Goal: Information Seeking & Learning: Learn about a topic

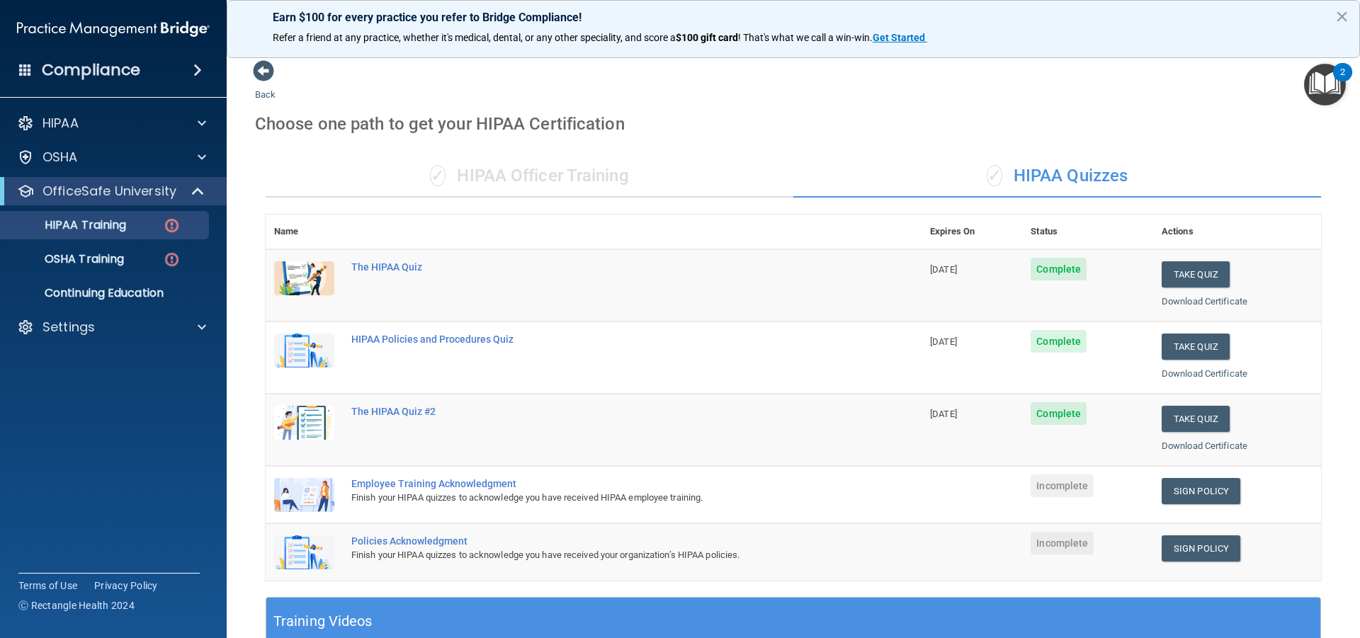
scroll to position [229, 0]
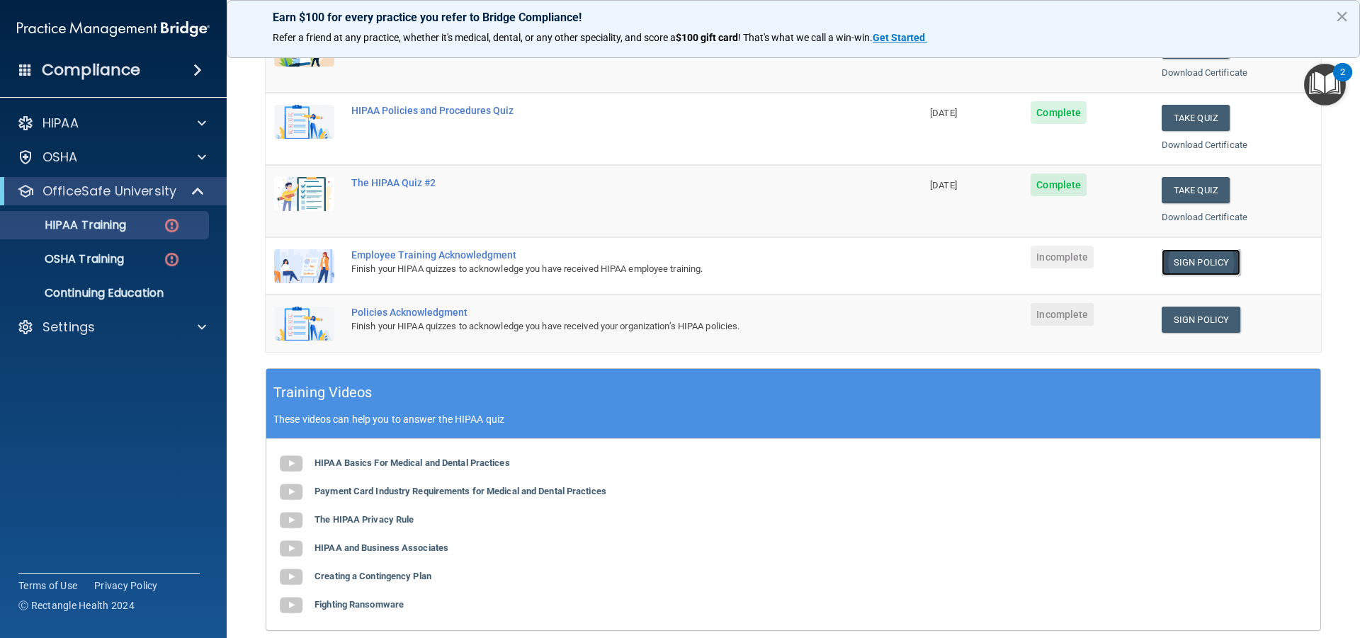
drag, startPoint x: 0, startPoint y: 0, endPoint x: 1174, endPoint y: 264, distance: 1203.0
click at [1174, 264] on link "Sign Policy" at bounding box center [1201, 262] width 79 height 26
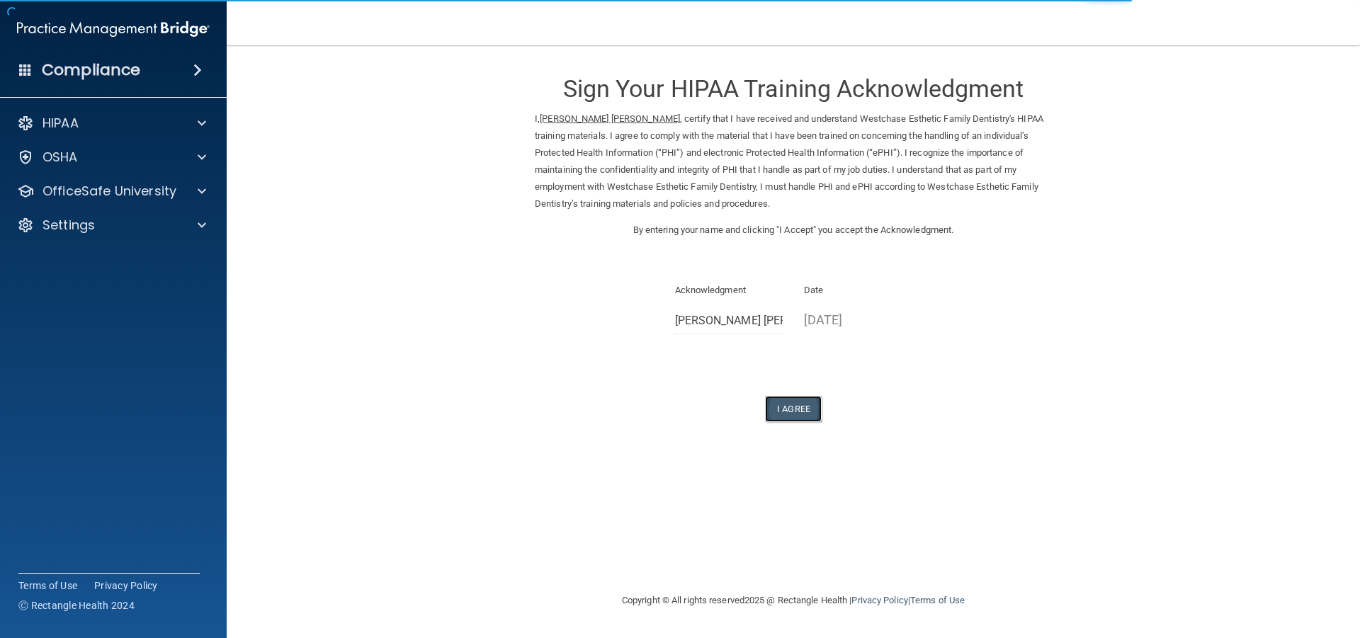
click at [793, 409] on button "I Agree" at bounding box center [793, 409] width 57 height 26
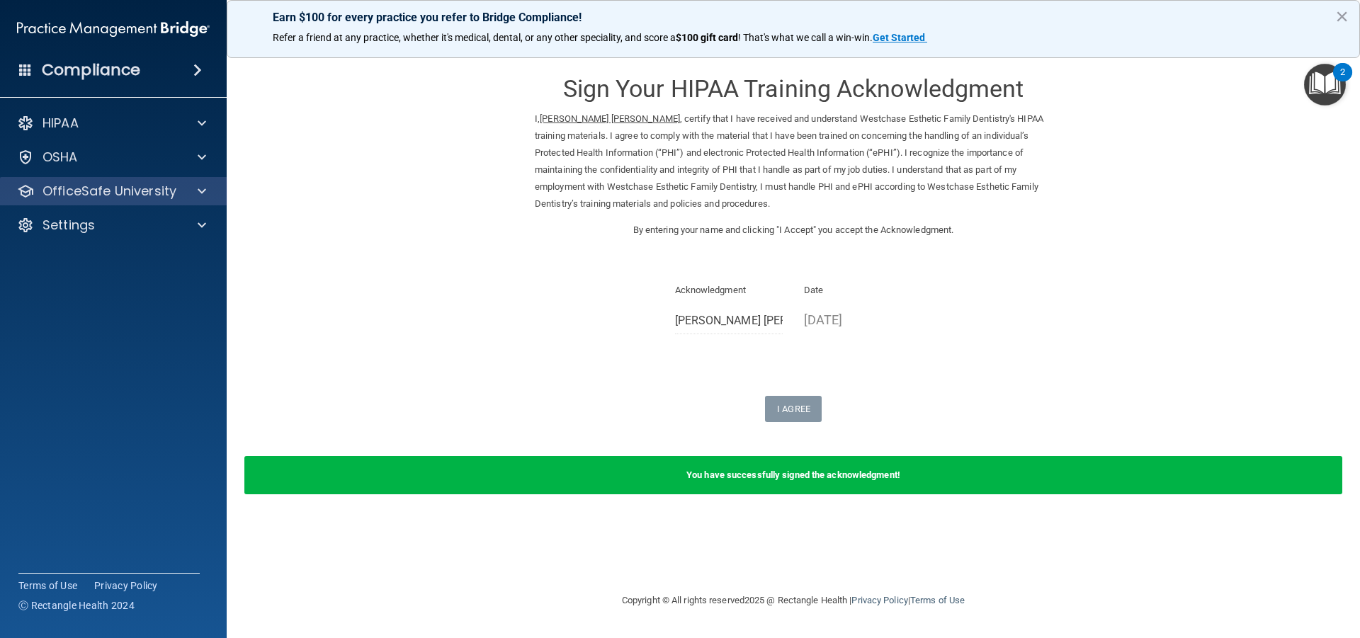
click at [123, 200] on div "OfficeSafe University" at bounding box center [113, 191] width 227 height 28
click at [200, 194] on span at bounding box center [202, 191] width 9 height 17
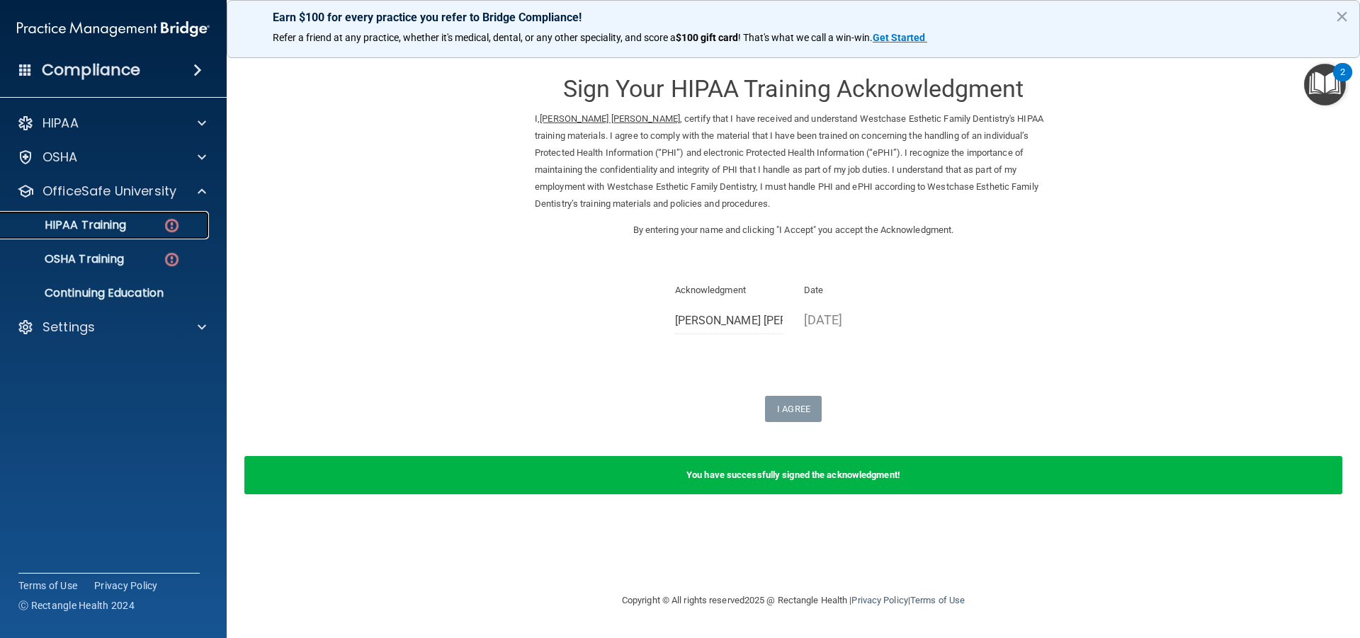
click at [133, 225] on div "HIPAA Training" at bounding box center [105, 225] width 193 height 14
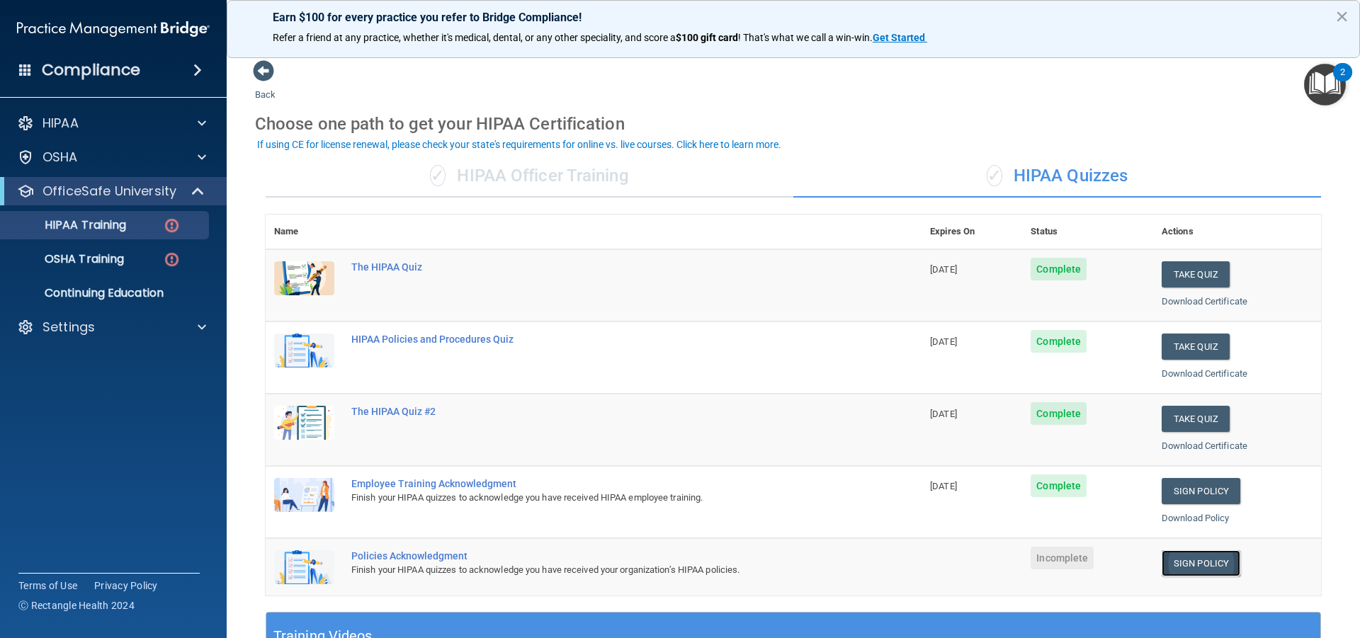
click at [1176, 567] on link "Sign Policy" at bounding box center [1201, 563] width 79 height 26
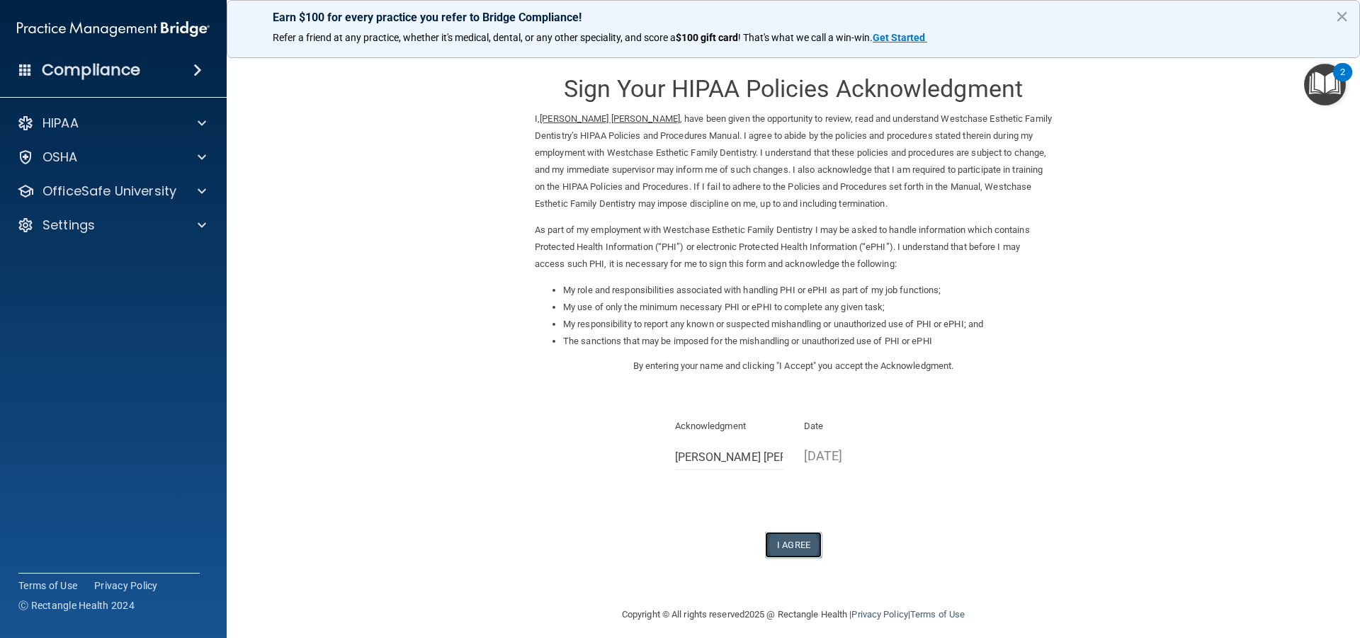
click at [785, 546] on button "I Agree" at bounding box center [793, 545] width 57 height 26
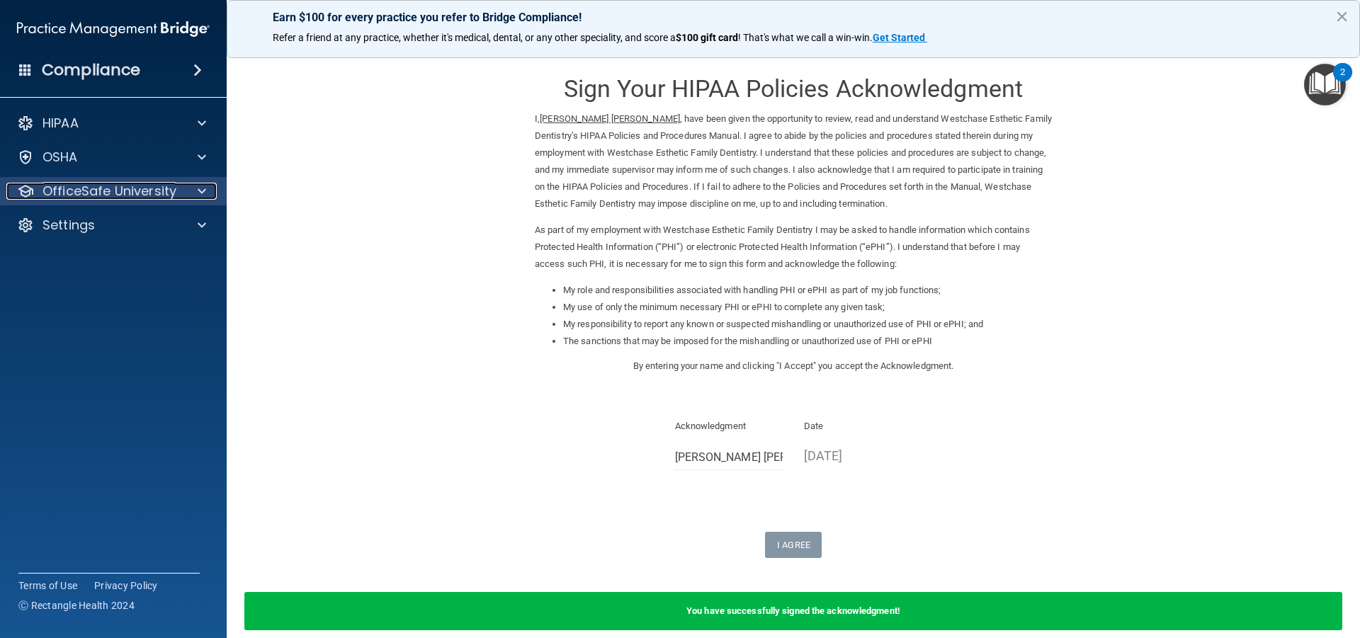
click at [132, 196] on p "OfficeSafe University" at bounding box center [110, 191] width 134 height 17
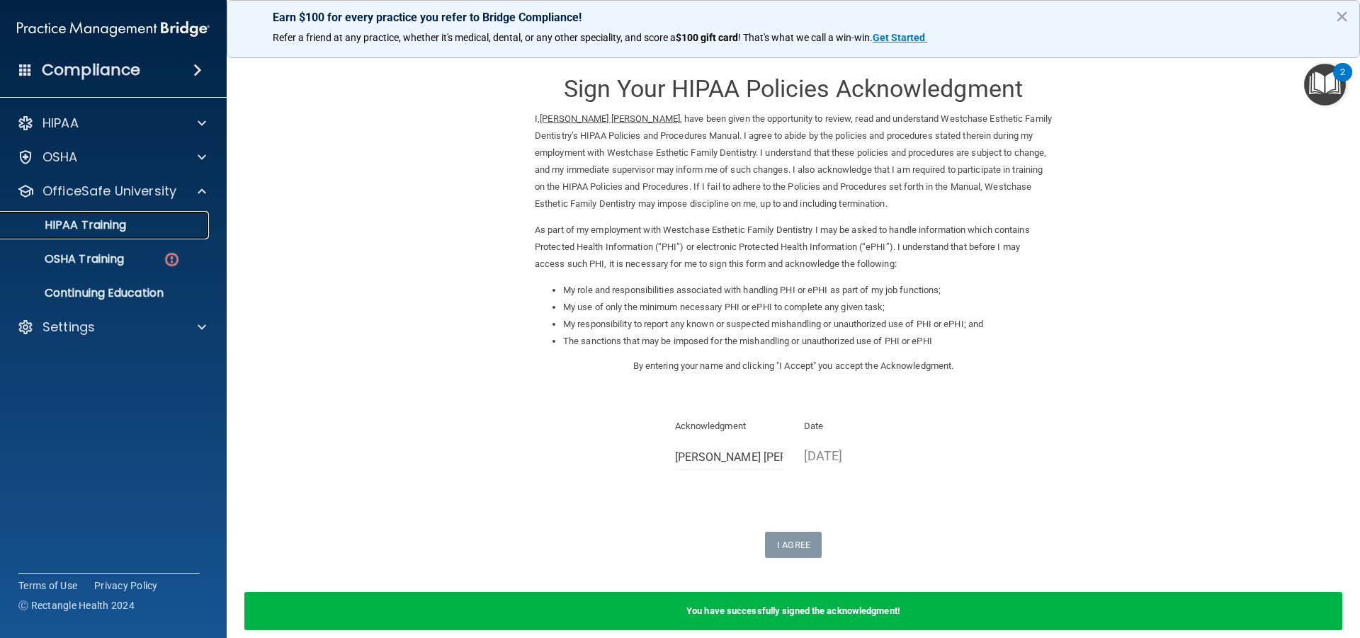
click at [128, 227] on div "HIPAA Training" at bounding box center [105, 225] width 193 height 14
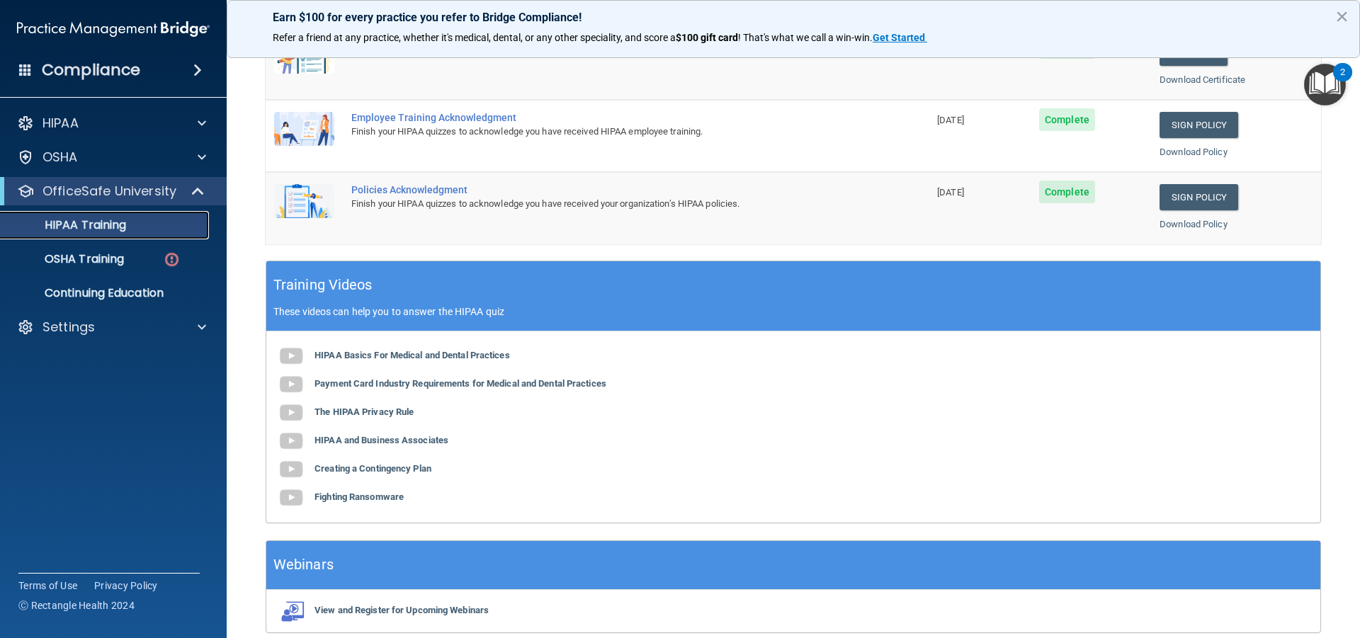
scroll to position [376, 0]
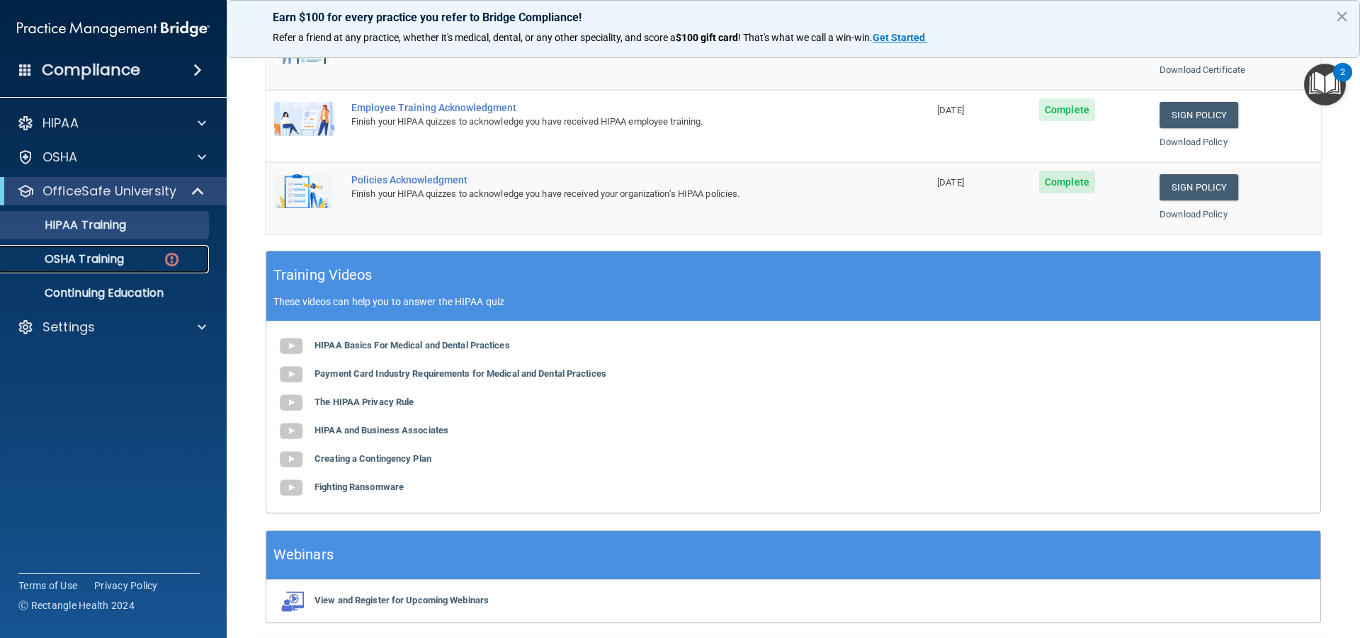
click at [158, 261] on div "OSHA Training" at bounding box center [105, 259] width 193 height 14
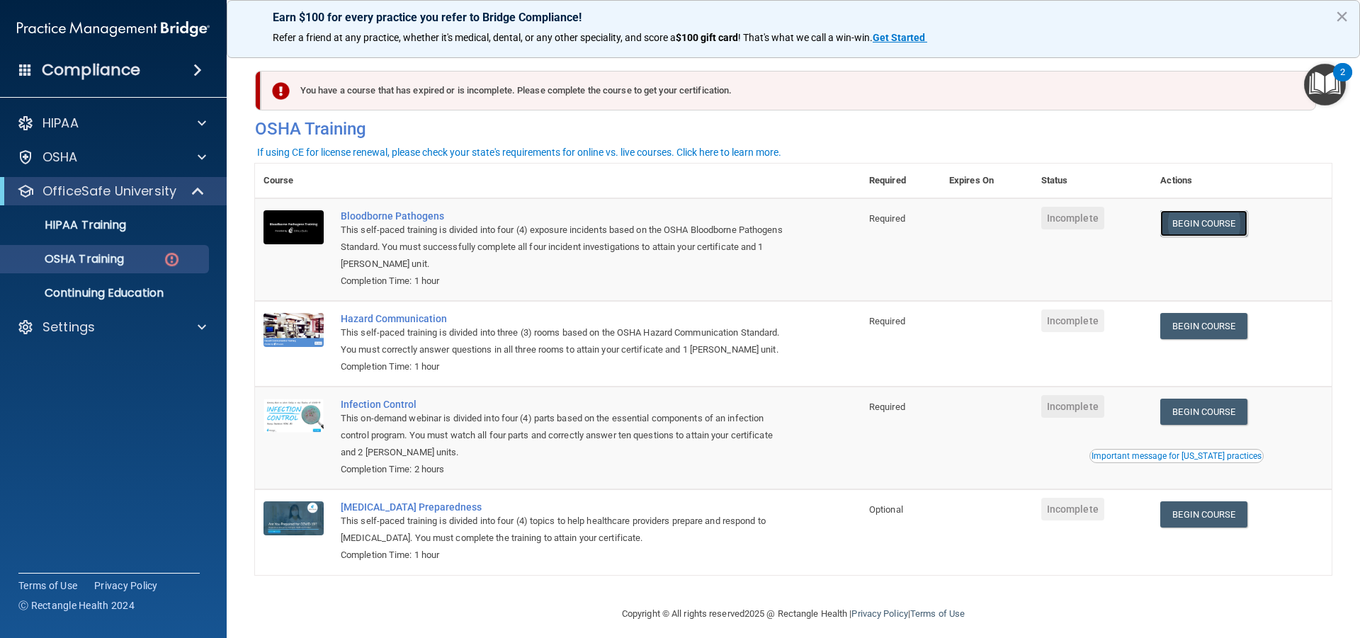
click at [1206, 230] on link "Begin Course" at bounding box center [1203, 223] width 86 height 26
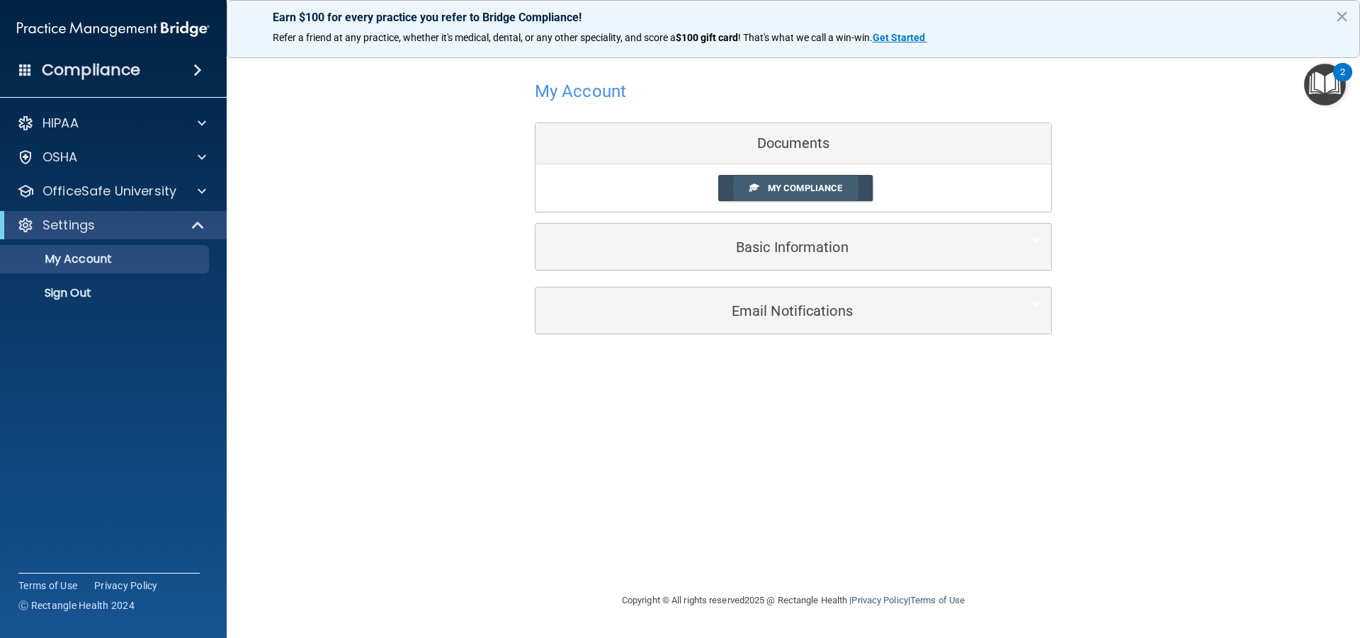
click at [753, 183] on span at bounding box center [753, 187] width 9 height 9
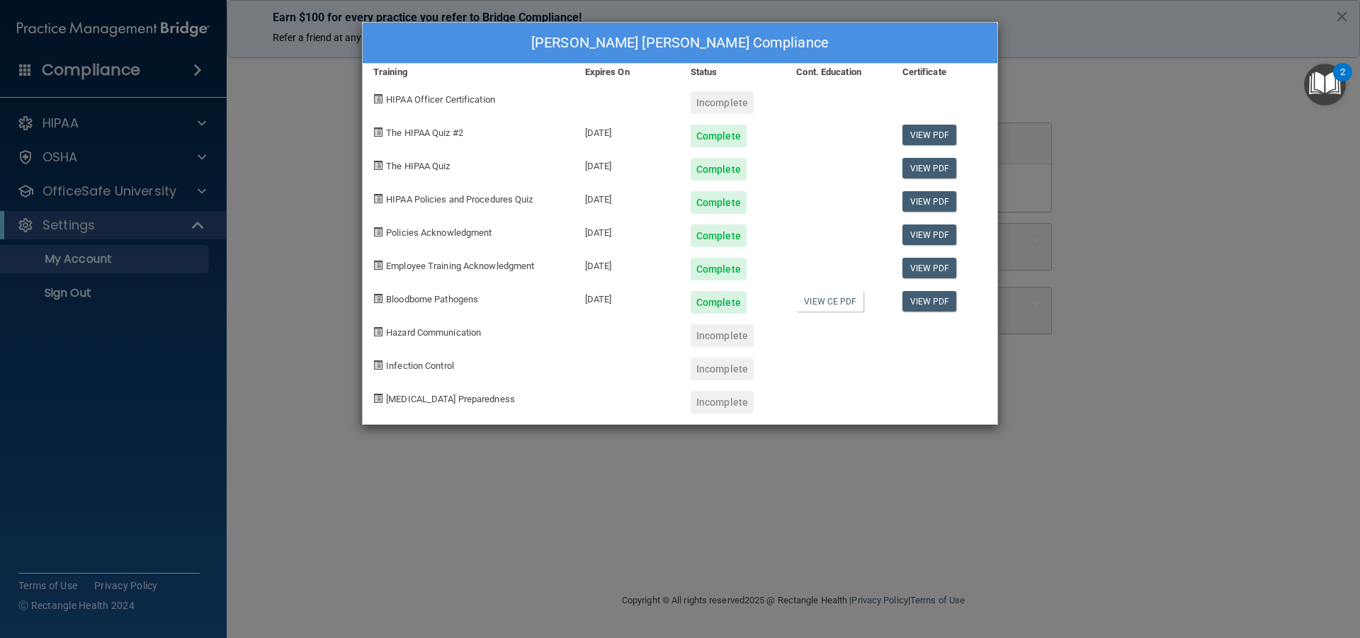
click at [718, 340] on div "Incomplete" at bounding box center [722, 335] width 63 height 23
click at [87, 327] on div "Ana K. Carballo Lantigua's Compliance Training Expires On Status Cont. Educatio…" at bounding box center [680, 319] width 1360 height 638
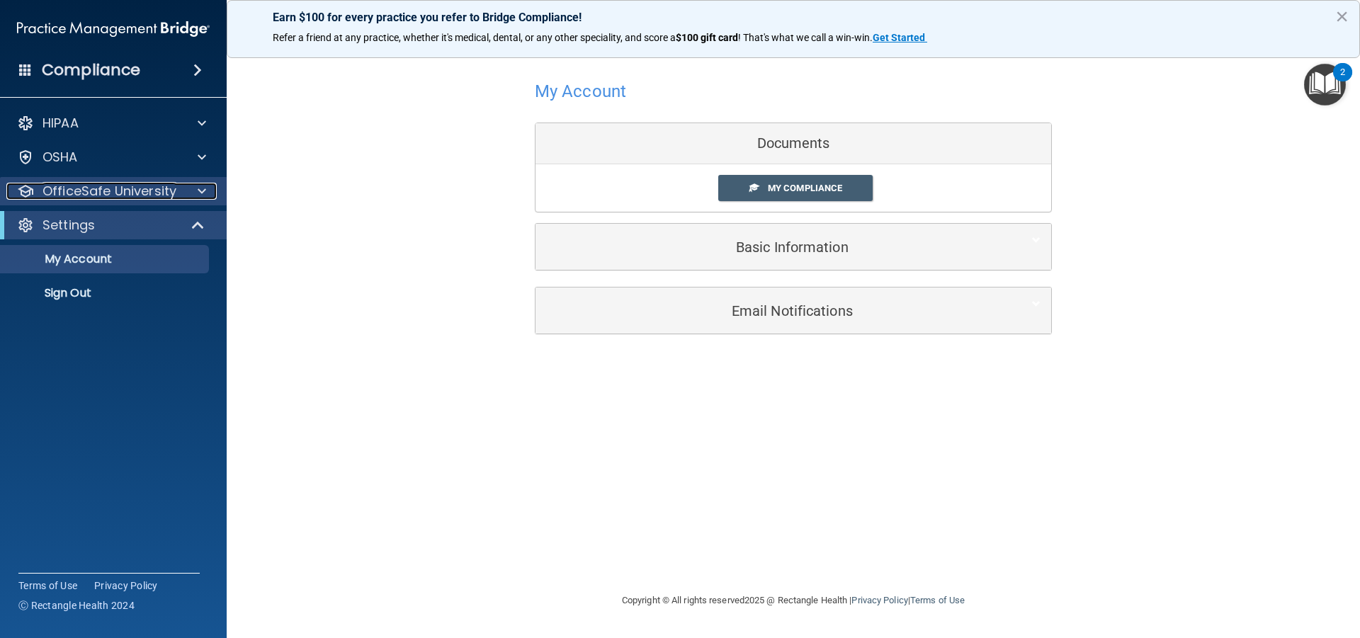
click at [154, 191] on p "OfficeSafe University" at bounding box center [110, 191] width 134 height 17
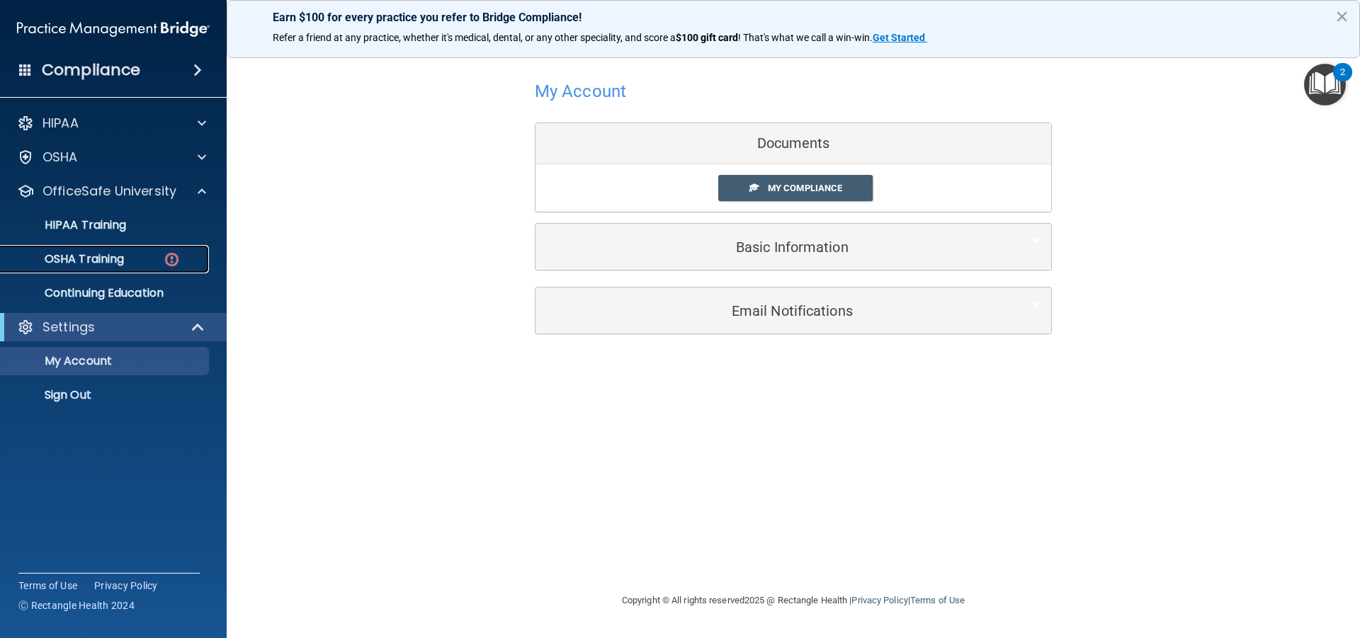
click at [138, 245] on link "OSHA Training" at bounding box center [97, 259] width 223 height 28
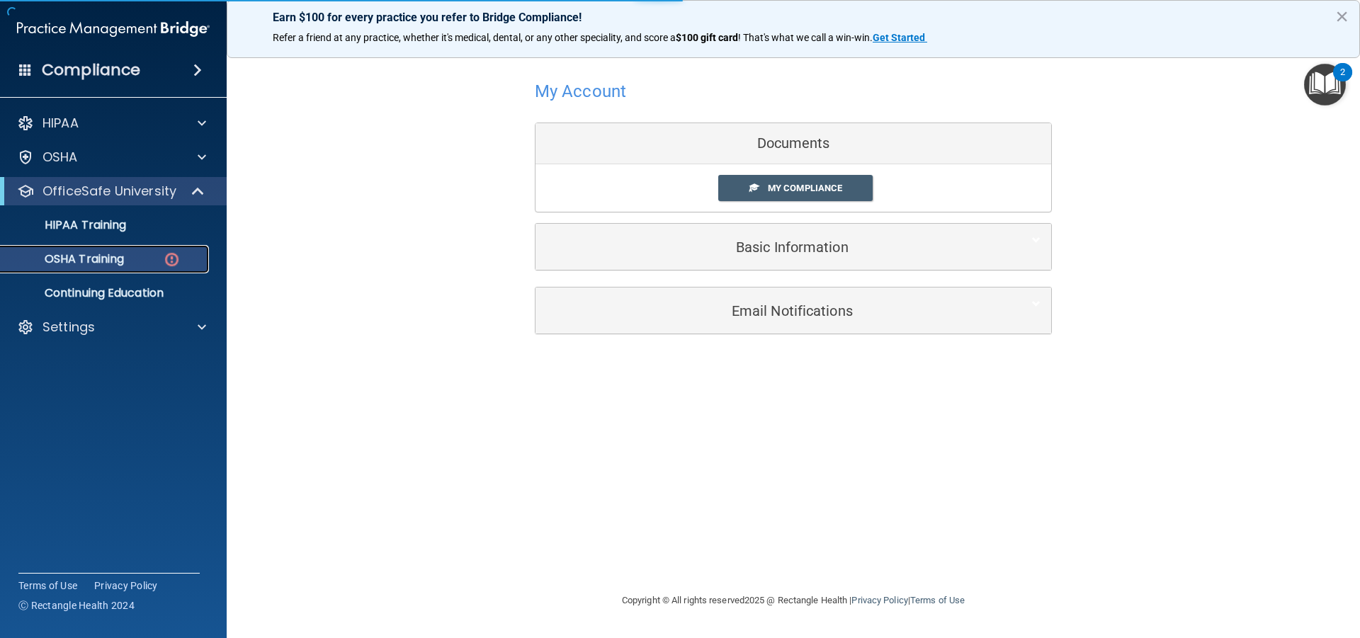
click at [130, 258] on div "OSHA Training" at bounding box center [105, 259] width 193 height 14
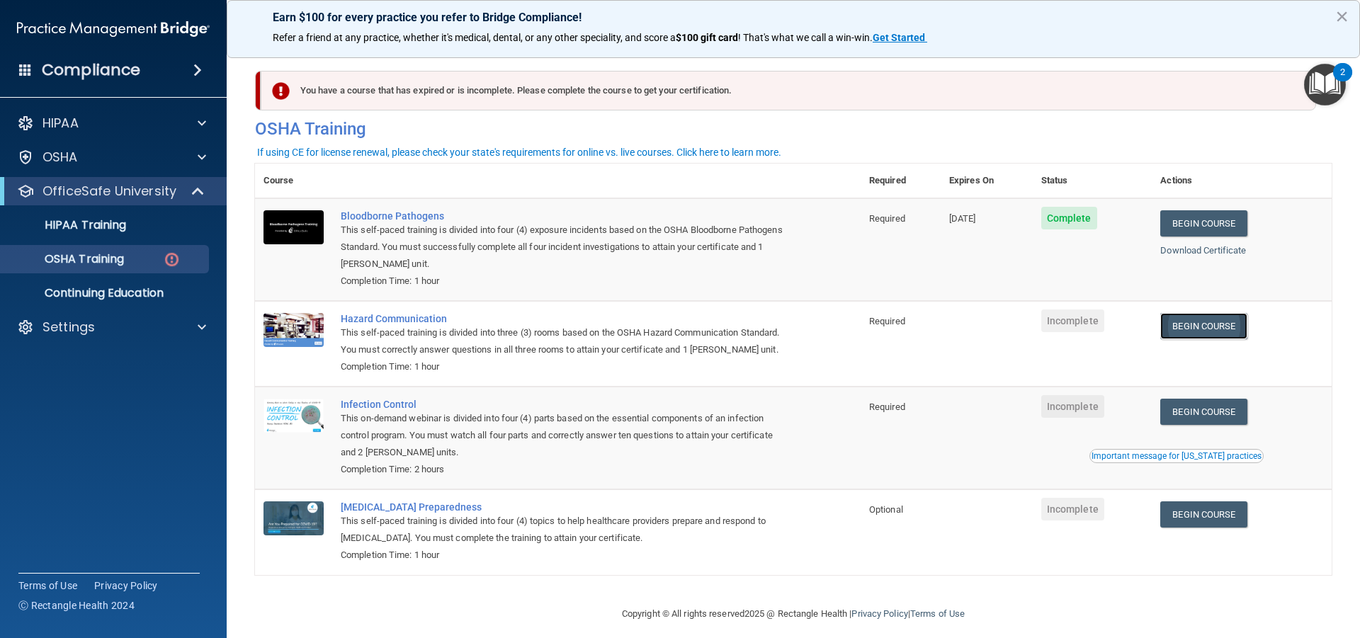
click at [1203, 318] on link "Begin Course" at bounding box center [1203, 326] width 86 height 26
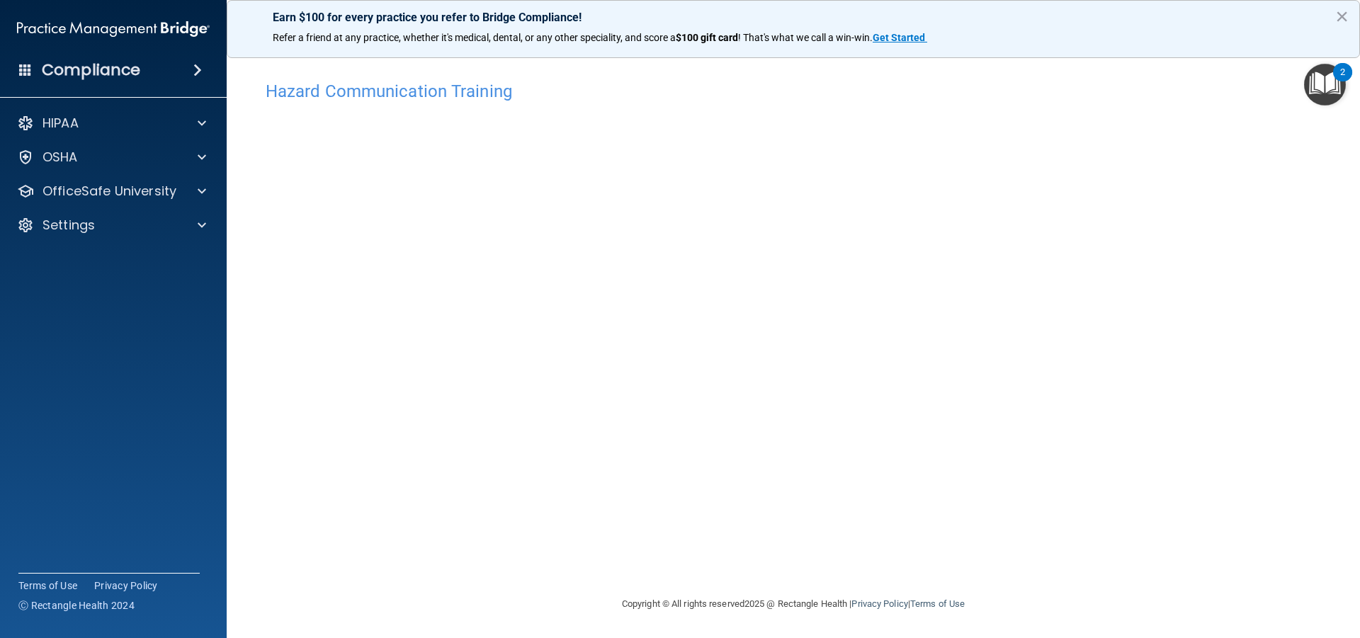
click at [1107, 242] on div "Hazard Communication Training This course doesn’t expire until . Are you sure y…" at bounding box center [793, 335] width 1077 height 522
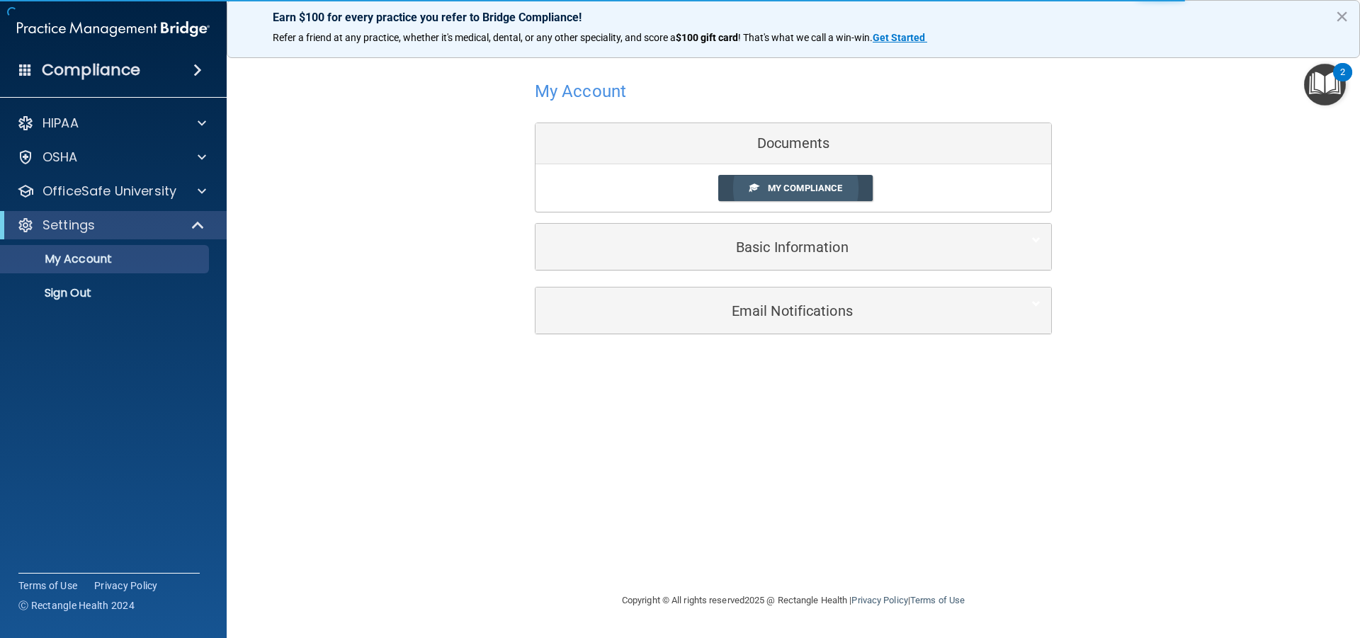
click at [795, 186] on span "My Compliance" at bounding box center [805, 188] width 74 height 11
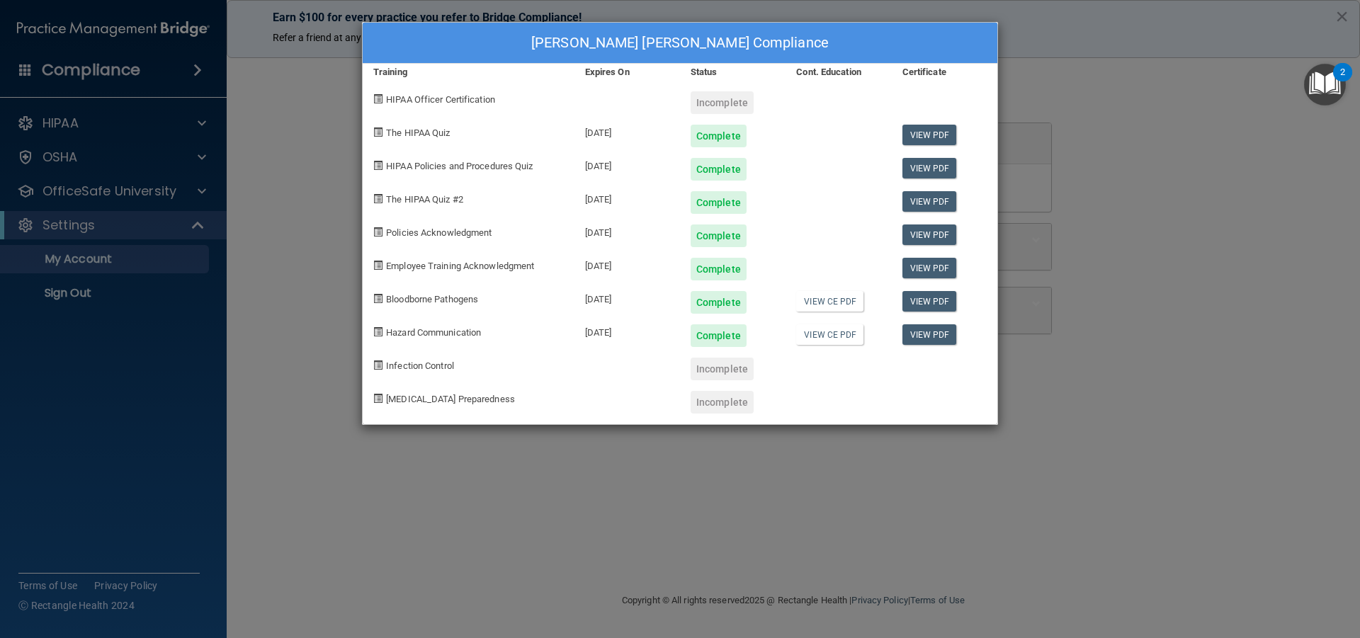
click at [711, 98] on div "Incomplete" at bounding box center [722, 102] width 63 height 23
click at [431, 99] on span "HIPAA Officer Certification" at bounding box center [440, 99] width 109 height 11
click at [385, 369] on div "Infection Control" at bounding box center [469, 363] width 212 height 33
click at [402, 412] on div "[MEDICAL_DATA] Preparedness" at bounding box center [469, 396] width 212 height 33
drag, startPoint x: 409, startPoint y: 502, endPoint x: 395, endPoint y: 491, distance: 18.1
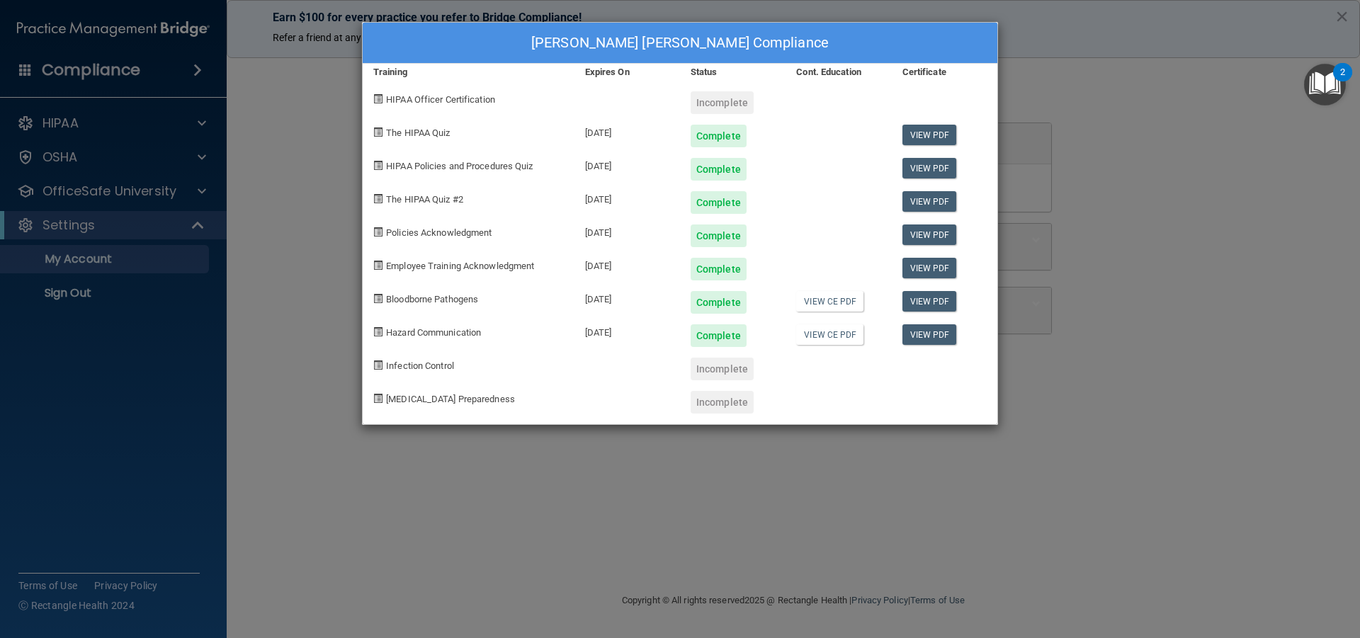
click at [395, 491] on div "Ana K. Carballo Lantigua's Compliance Training Expires On Status Cont. Educatio…" at bounding box center [680, 319] width 1360 height 638
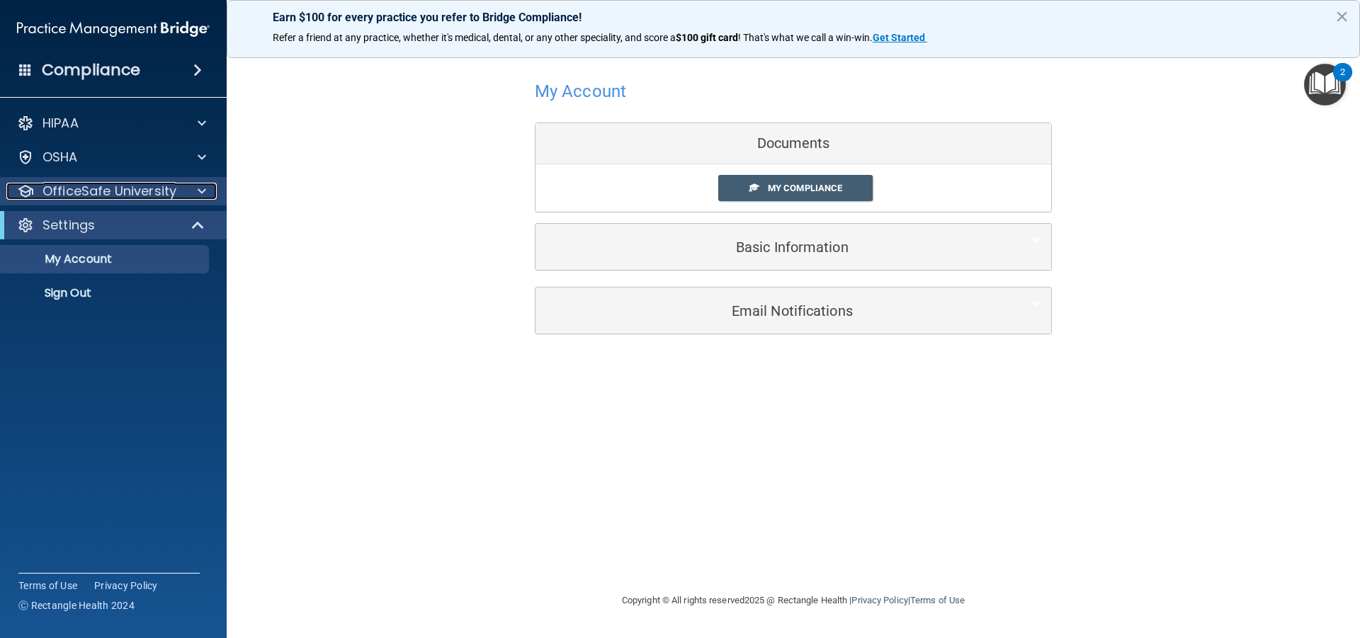
click at [162, 193] on p "OfficeSafe University" at bounding box center [110, 191] width 134 height 17
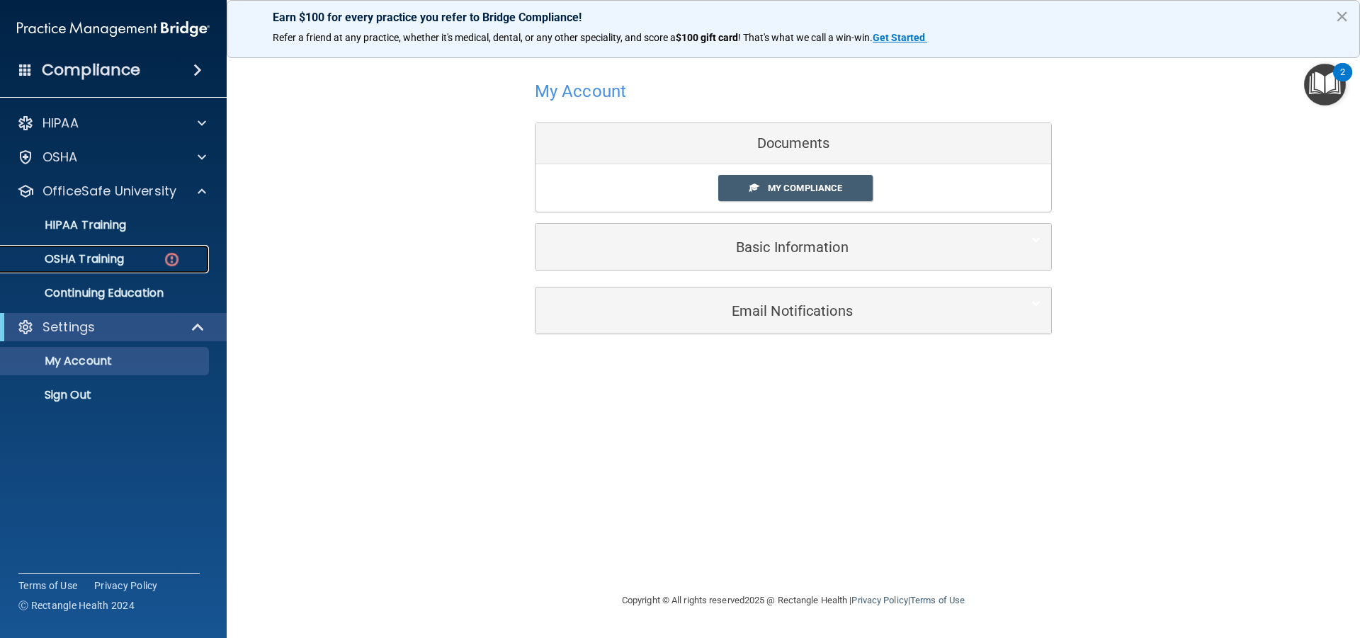
click at [137, 251] on link "OSHA Training" at bounding box center [97, 259] width 223 height 28
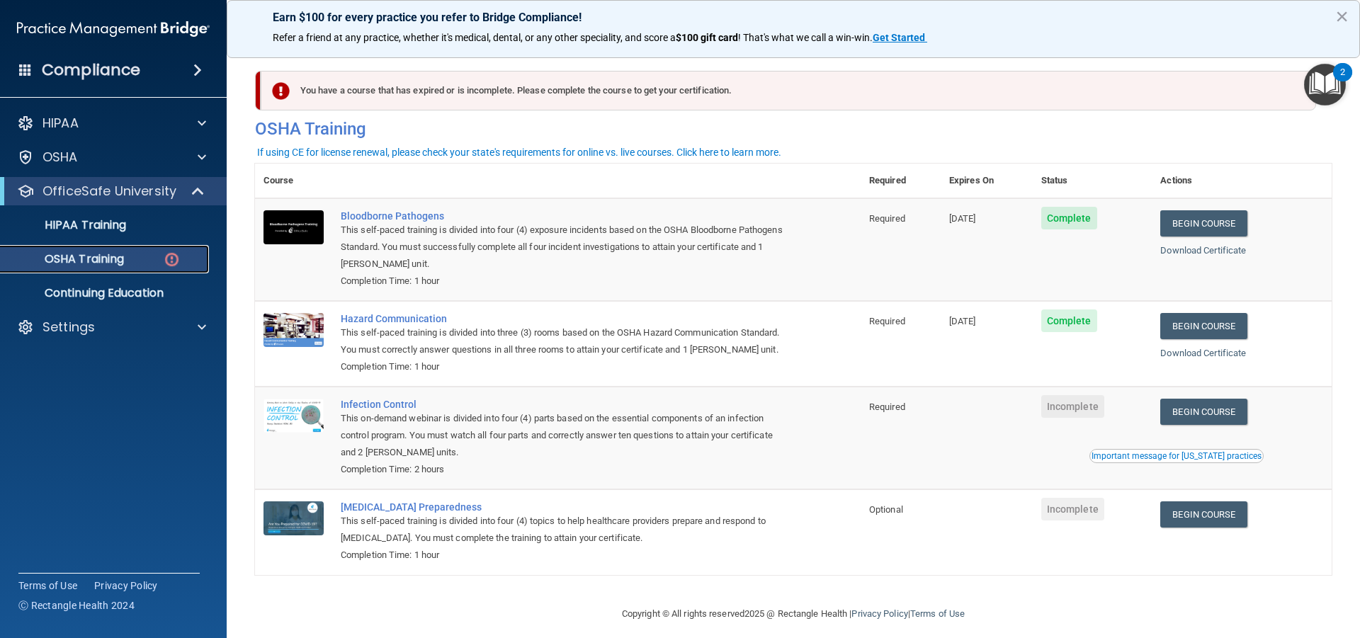
scroll to position [30, 0]
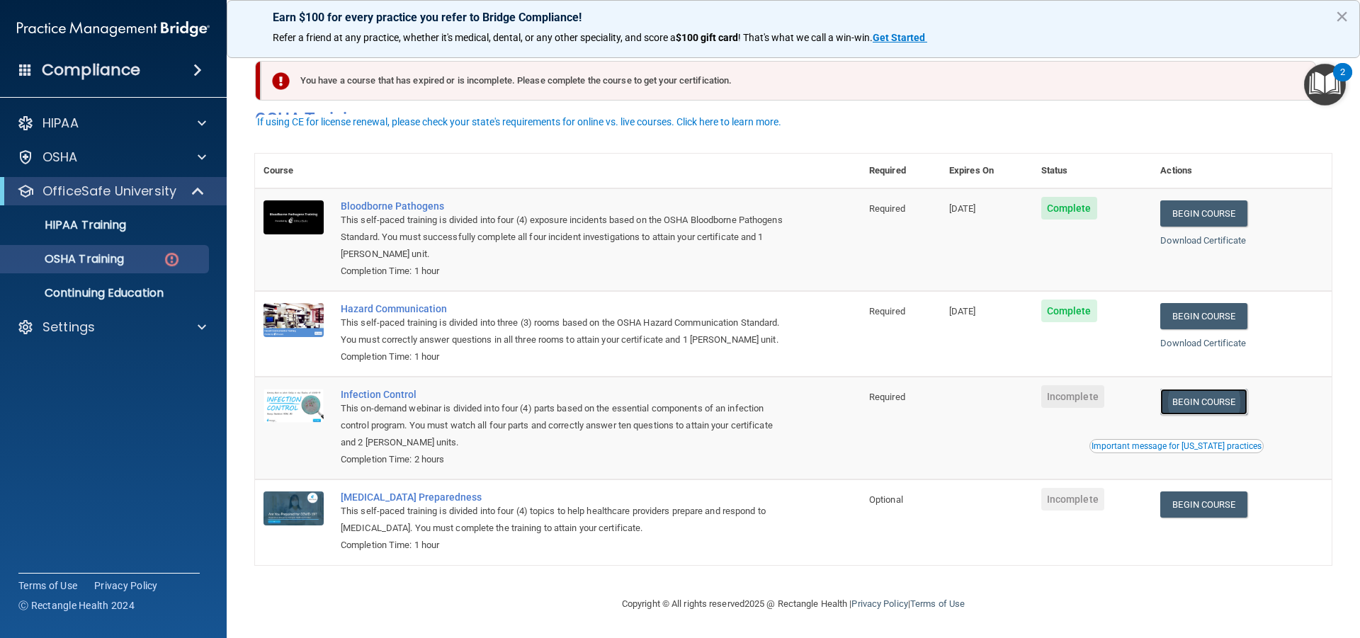
click at [1187, 404] on link "Begin Course" at bounding box center [1203, 402] width 86 height 26
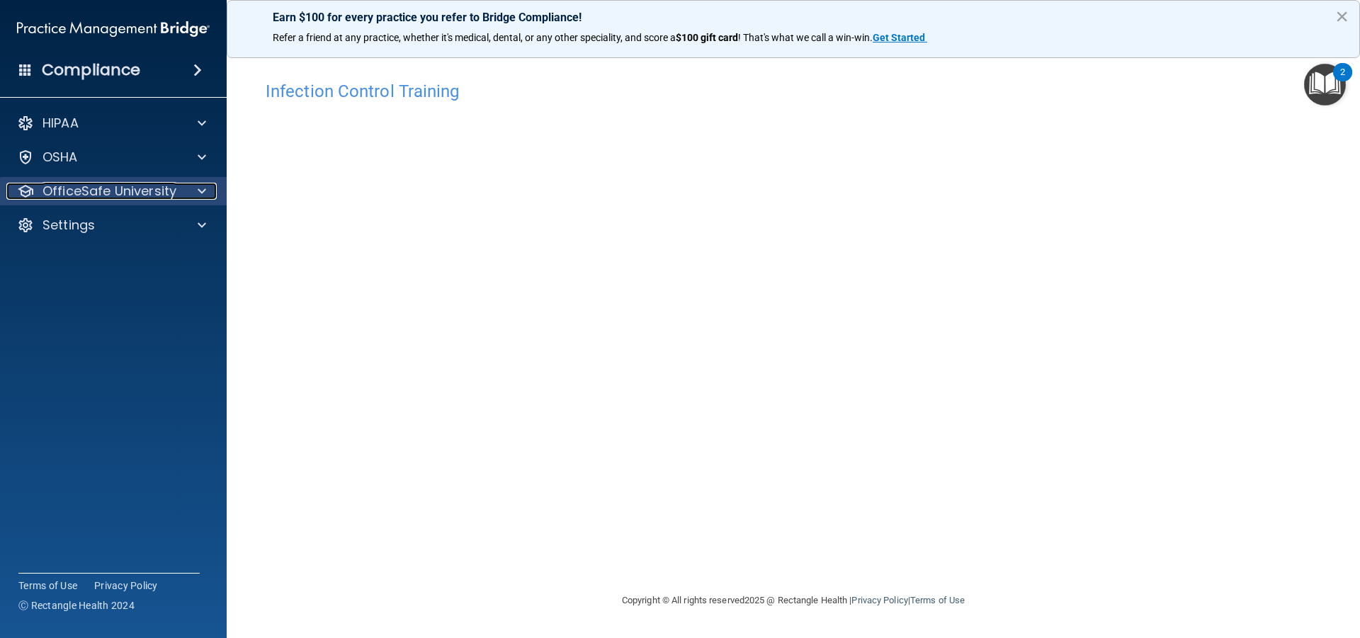
click at [139, 189] on p "OfficeSafe University" at bounding box center [110, 191] width 134 height 17
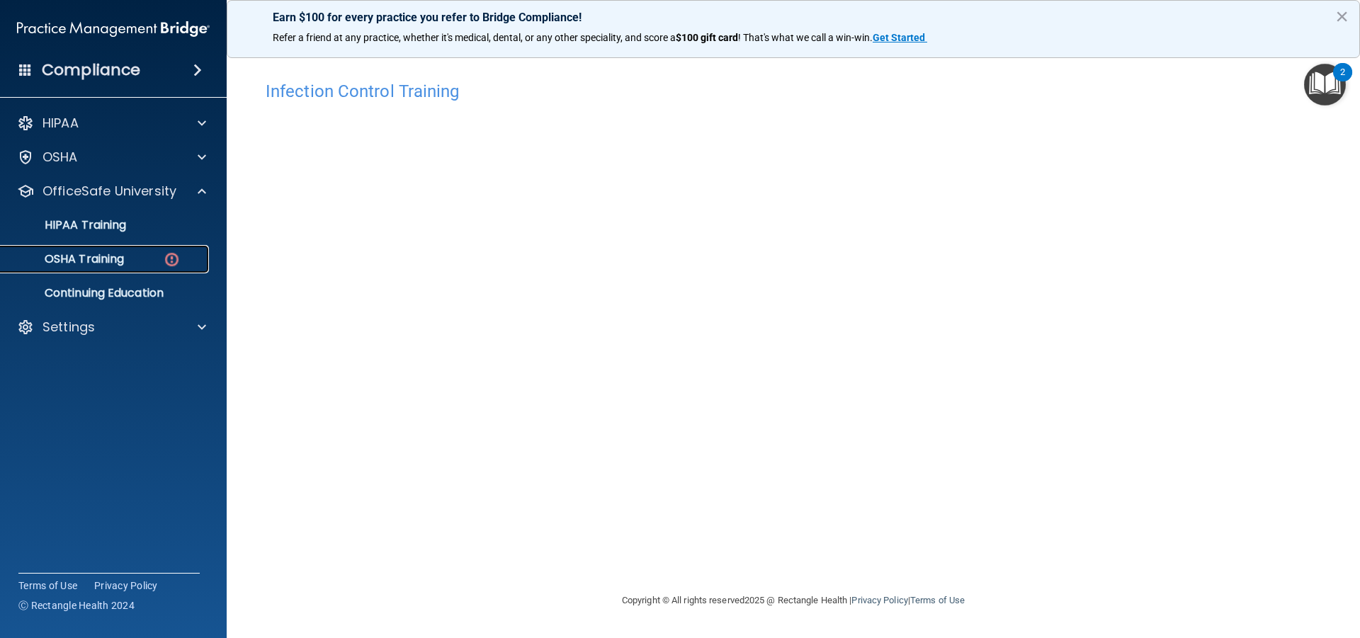
click at [122, 254] on p "OSHA Training" at bounding box center [66, 259] width 115 height 14
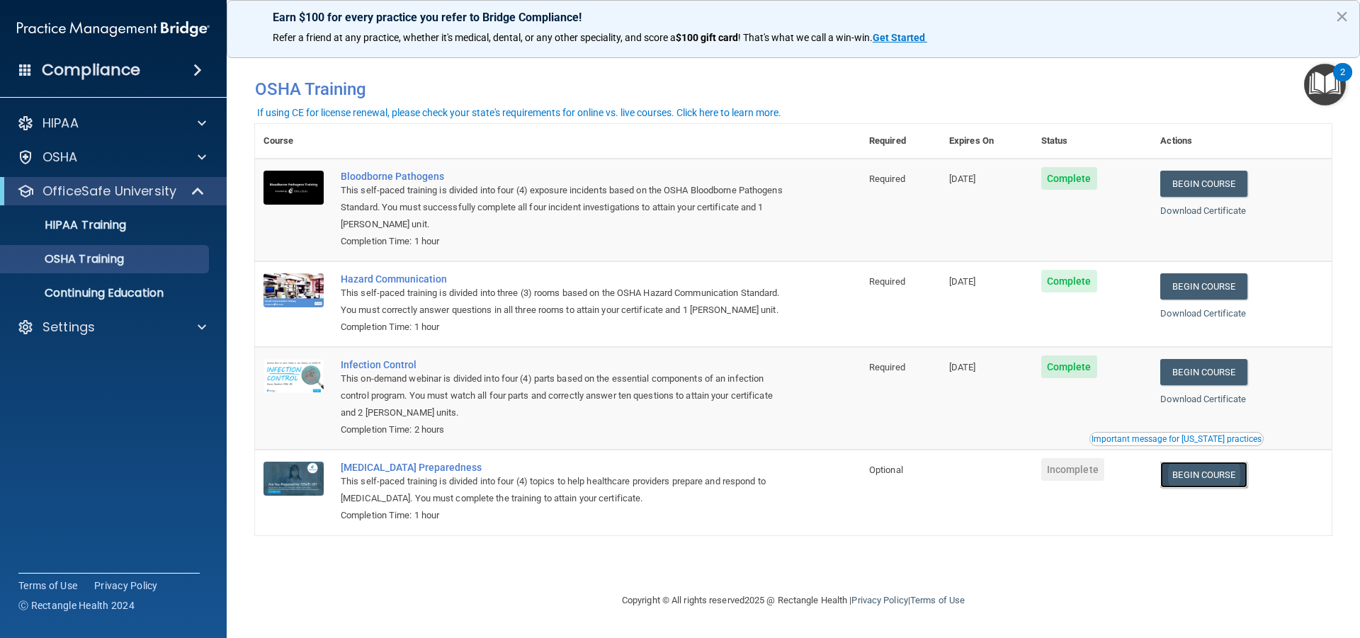
click at [1224, 482] on link "Begin Course" at bounding box center [1203, 475] width 86 height 26
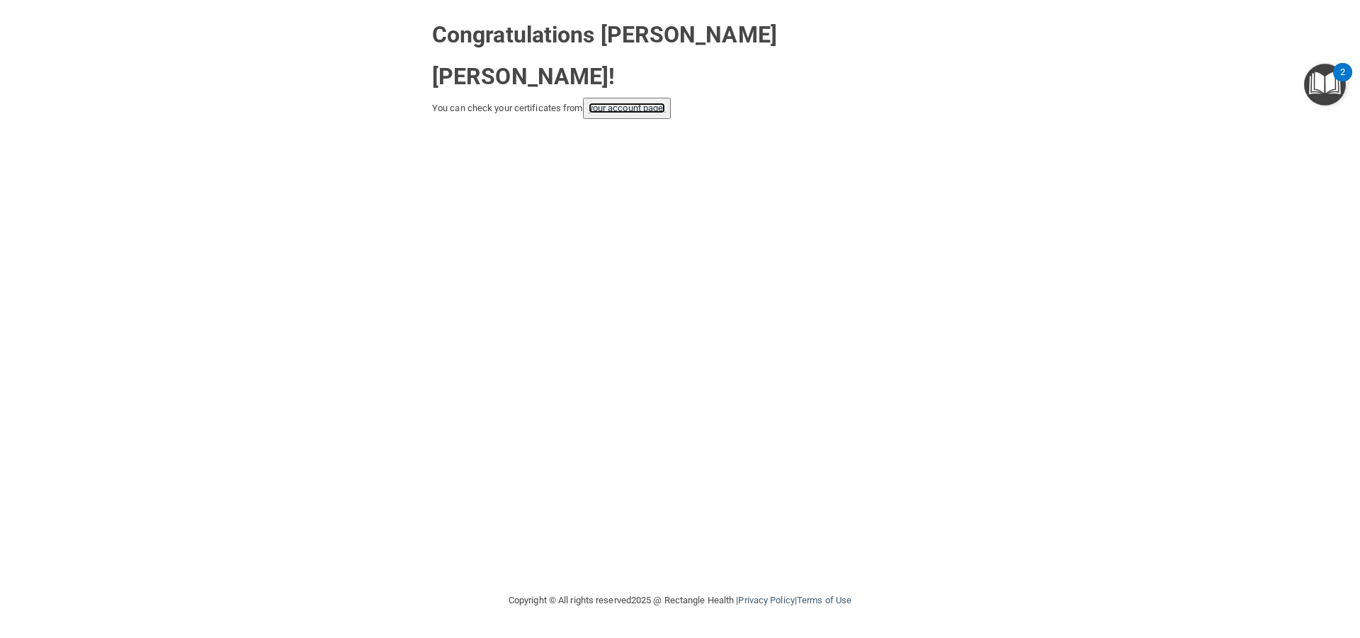
click at [616, 103] on link "your account page!" at bounding box center [627, 108] width 77 height 11
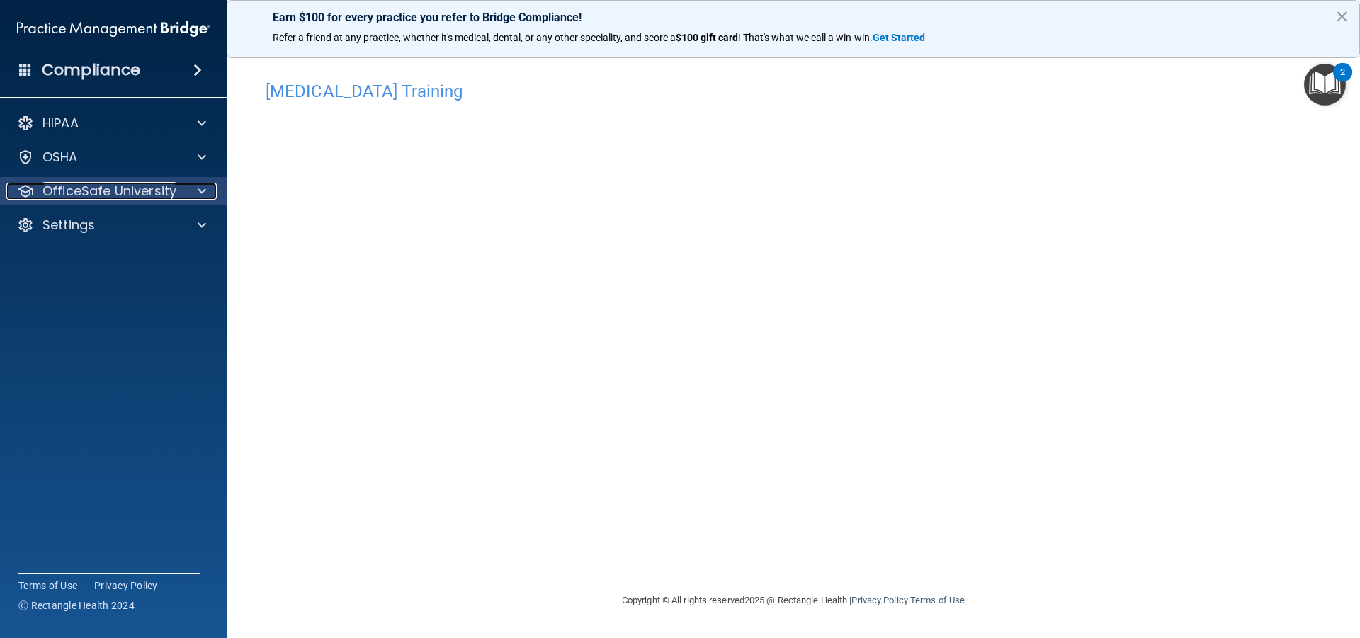
click at [65, 194] on p "OfficeSafe University" at bounding box center [110, 191] width 134 height 17
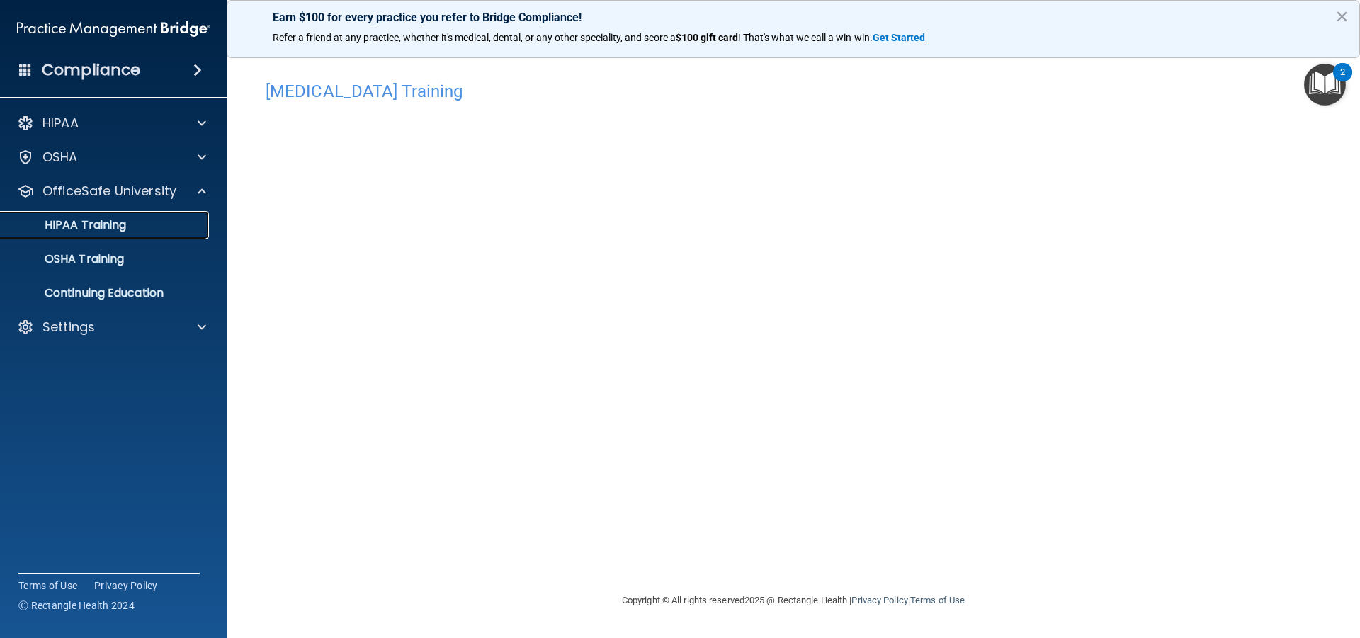
click at [91, 226] on p "HIPAA Training" at bounding box center [67, 225] width 117 height 14
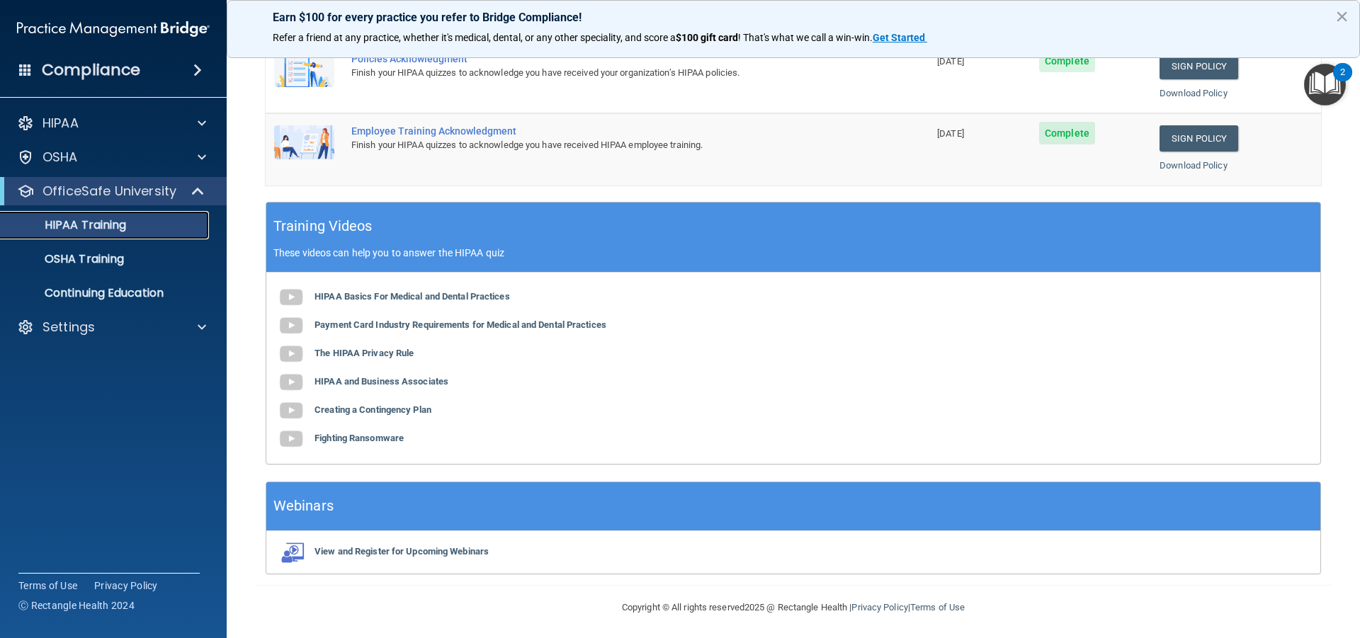
scroll to position [429, 0]
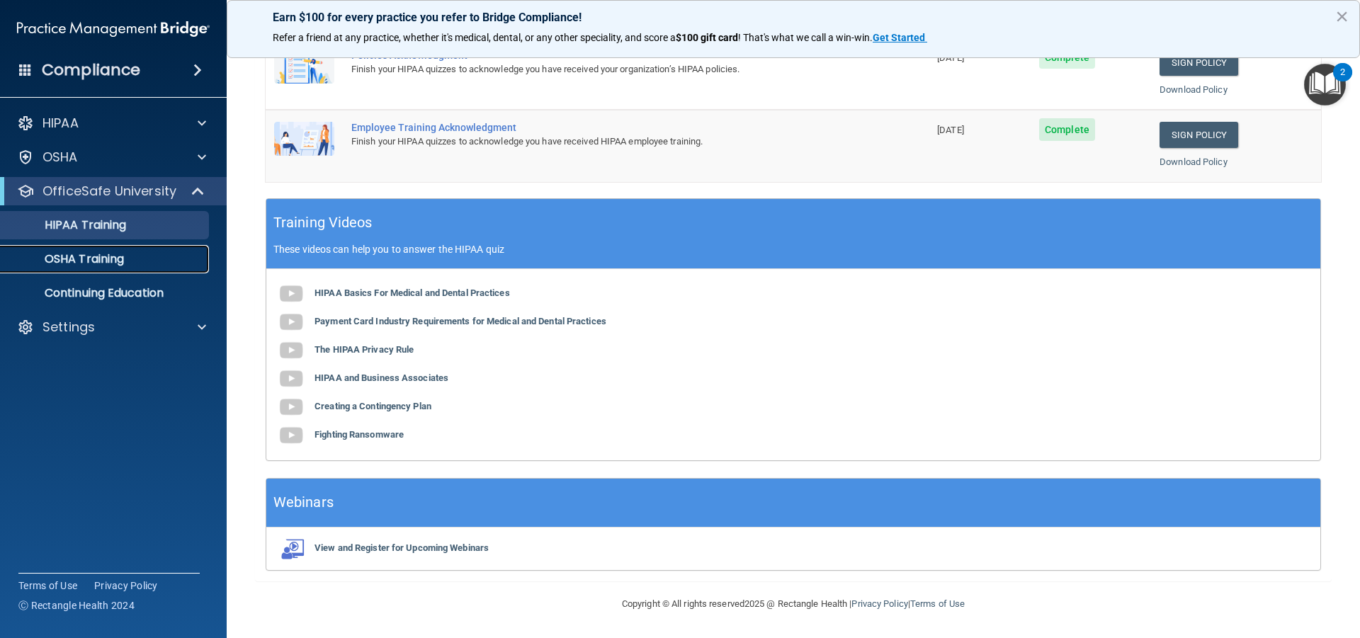
click at [116, 247] on link "OSHA Training" at bounding box center [97, 259] width 223 height 28
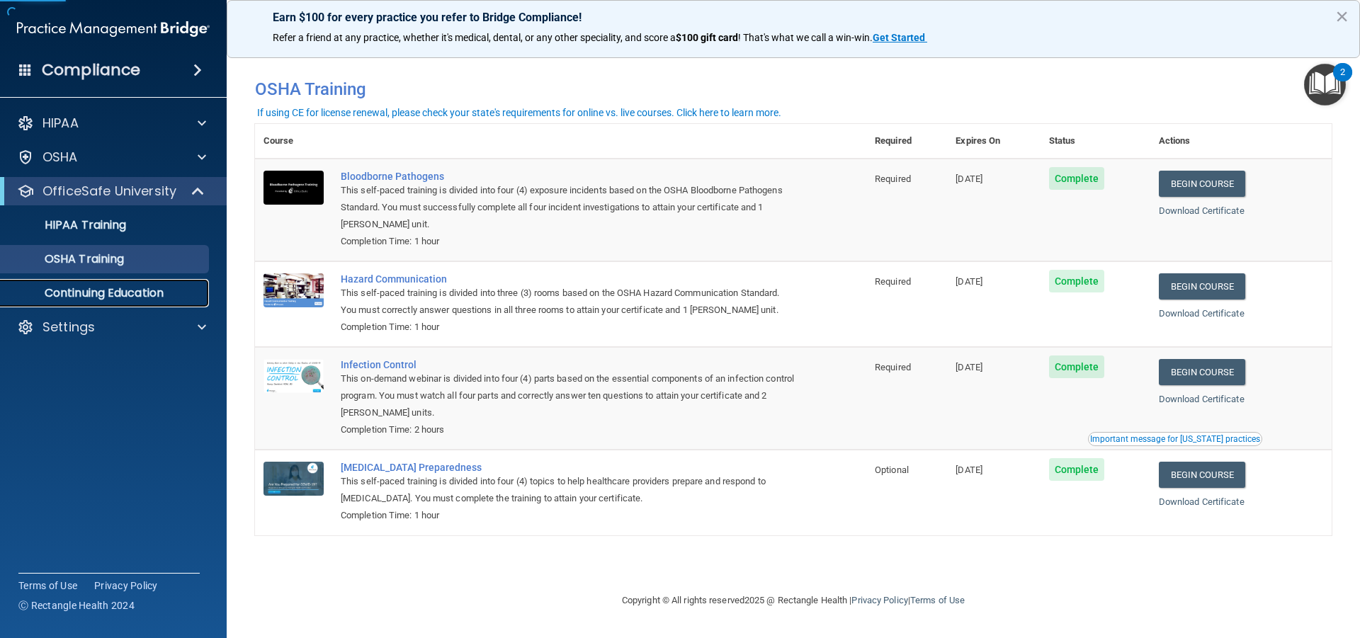
click at [103, 295] on p "Continuing Education" at bounding box center [105, 293] width 193 height 14
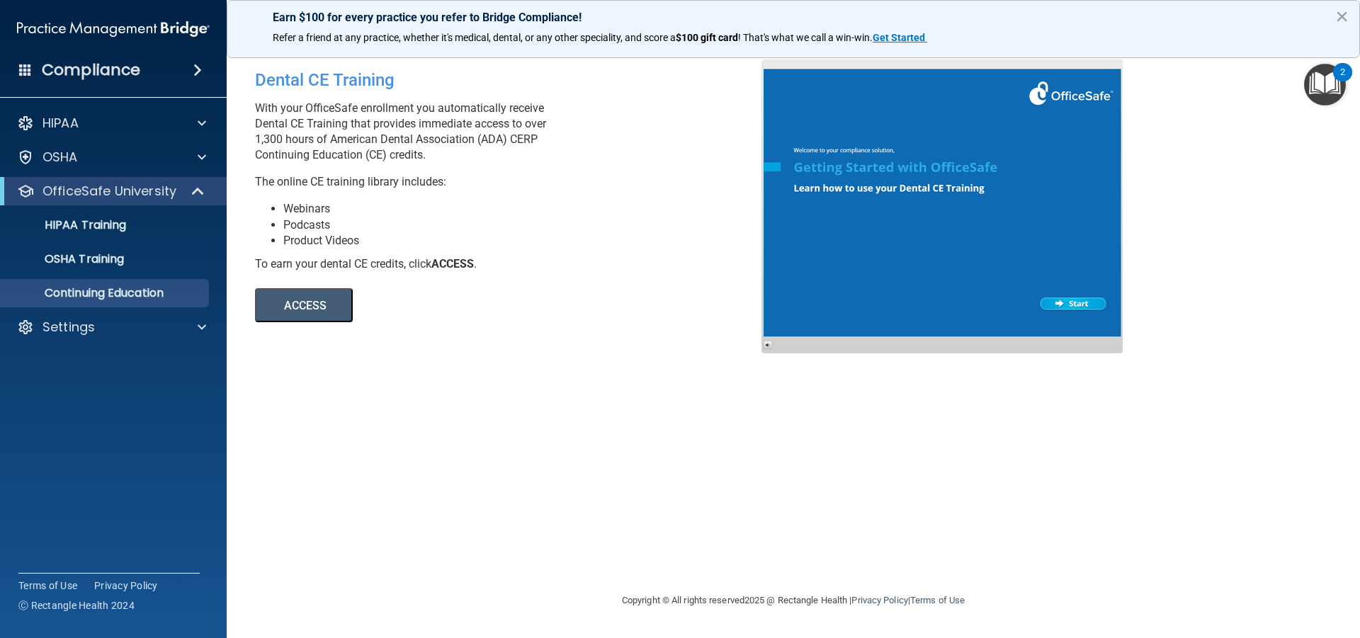
click at [327, 305] on button "ACCESS" at bounding box center [304, 305] width 98 height 34
